Goal: Use online tool/utility: Utilize a website feature to perform a specific function

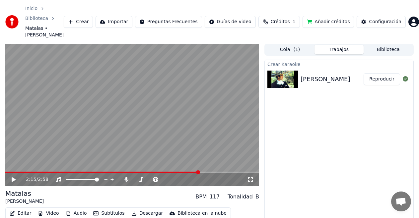
scroll to position [15, 0]
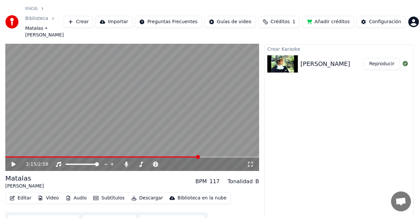
click at [7, 157] on span at bounding box center [102, 157] width 194 height 1
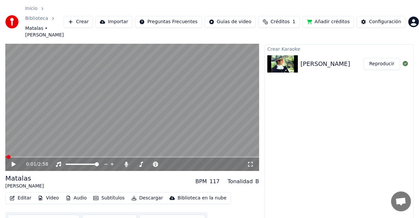
click at [12, 162] on icon at bounding box center [14, 164] width 4 height 5
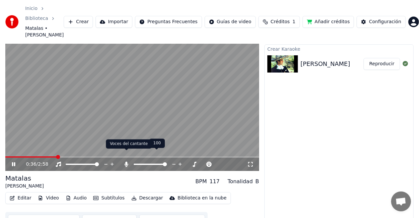
click at [127, 162] on icon at bounding box center [127, 164] width 4 height 5
click at [126, 162] on icon at bounding box center [126, 164] width 7 height 5
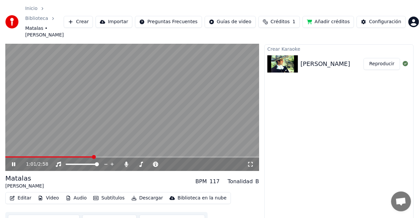
click at [15, 163] on icon at bounding box center [13, 165] width 3 height 4
click at [49, 215] on button "Sincronización manual" at bounding box center [44, 221] width 72 height 12
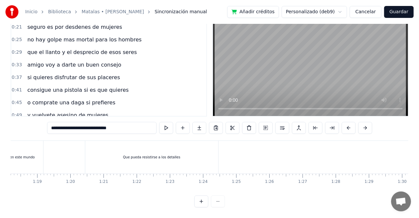
scroll to position [0, 2603]
click at [105, 149] on div "Que pueda resistirse a los detalles" at bounding box center [145, 157] width 133 height 33
type input "**********"
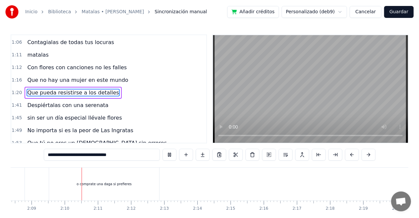
scroll to position [0, 4278]
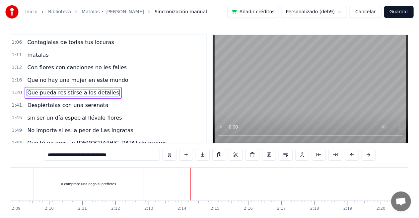
click at [317, 79] on video at bounding box center [310, 89] width 195 height 108
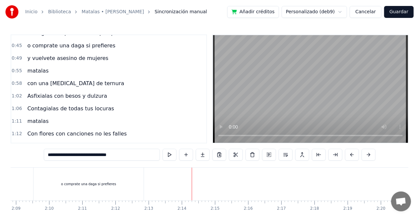
scroll to position [51, 0]
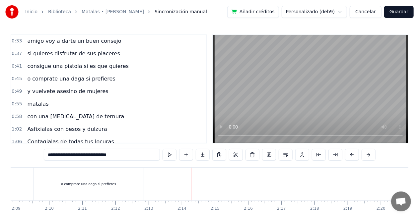
click at [92, 94] on div "y vuelvete asesino de mujeres" at bounding box center [68, 92] width 86 height 12
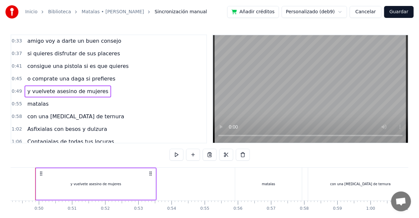
scroll to position [0, 1623]
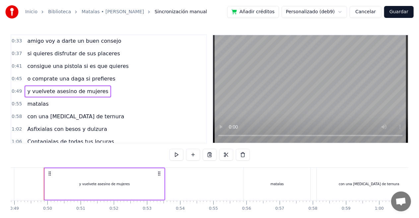
click at [92, 94] on div "y vuelvete asesino de mujeres" at bounding box center [68, 92] width 86 height 12
click at [84, 106] on div "0:55 matalas" at bounding box center [108, 104] width 195 height 13
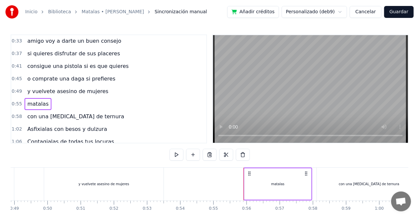
click at [83, 88] on span "y vuelvete asesino de mujeres" at bounding box center [68, 92] width 82 height 8
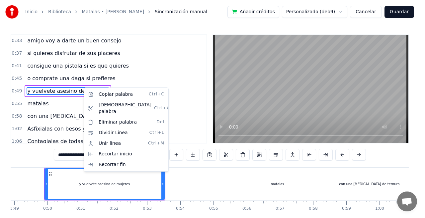
click at [170, 46] on html "Inicio Biblioteca Matalas • [PERSON_NAME] manual Añadir créditos Personalizado …" at bounding box center [212, 122] width 425 height 245
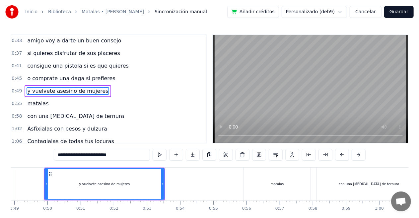
click at [96, 78] on span "o comprate una daga si prefieres" at bounding box center [71, 79] width 89 height 8
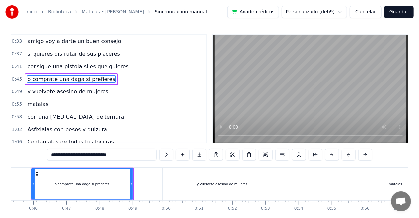
scroll to position [0, 1492]
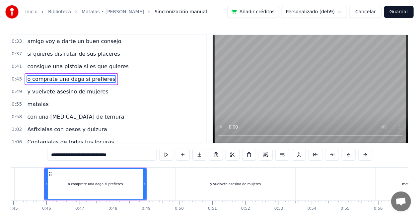
click at [86, 89] on span "y vuelvete asesino de mujeres" at bounding box center [68, 92] width 82 height 8
type input "**********"
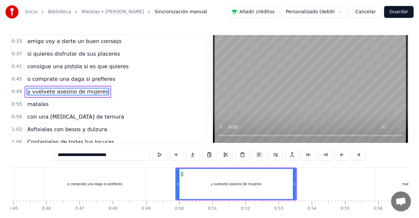
scroll to position [51, 0]
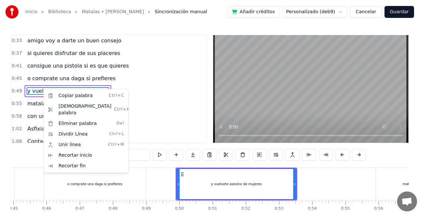
click at [161, 74] on html "Inicio Biblioteca Matalas • [PERSON_NAME] manual Añadir créditos Personalizado …" at bounding box center [212, 122] width 425 height 245
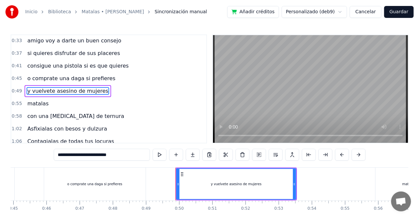
click at [13, 91] on span "0:49" at bounding box center [17, 91] width 10 height 7
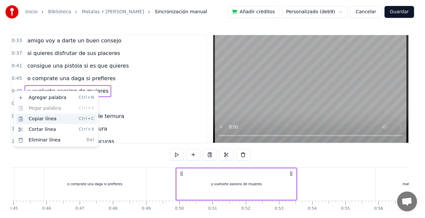
click at [59, 121] on div "Copiar línea Ctrl+C" at bounding box center [56, 119] width 82 height 11
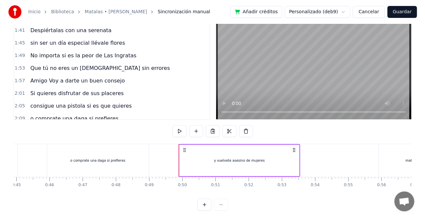
scroll to position [33, 0]
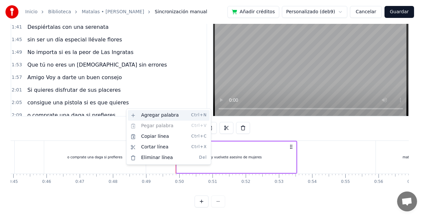
click at [136, 116] on div "Agregar palabra Ctrl+N" at bounding box center [169, 115] width 82 height 11
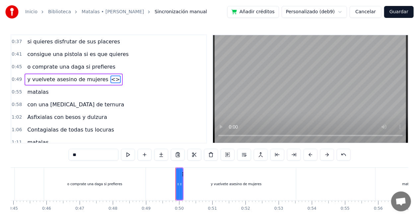
scroll to position [51, 0]
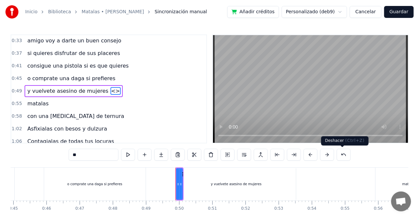
click at [339, 155] on button at bounding box center [344, 155] width 14 height 12
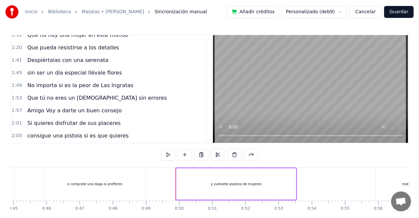
scroll to position [202, 0]
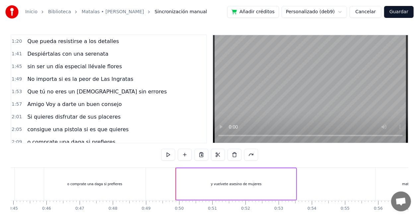
click at [104, 136] on div "o comprate una daga si prefieres" at bounding box center [71, 142] width 93 height 12
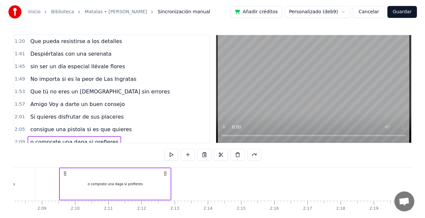
scroll to position [0, 4267]
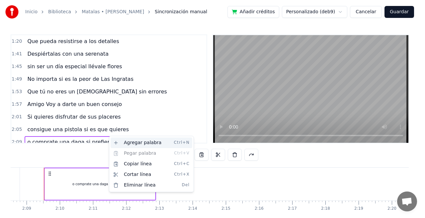
click at [136, 143] on div "Agregar palabra Ctrl+N" at bounding box center [152, 143] width 82 height 11
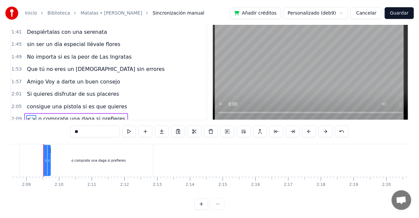
scroll to position [28, 0]
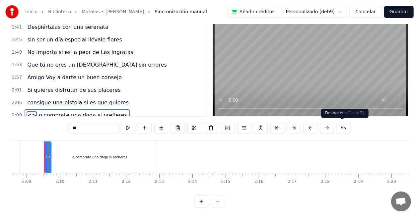
click at [344, 128] on button at bounding box center [344, 128] width 14 height 12
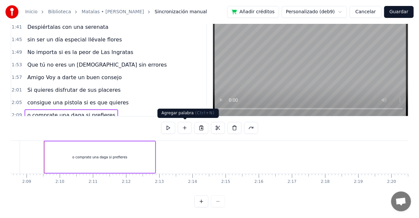
click at [190, 129] on button at bounding box center [185, 128] width 14 height 12
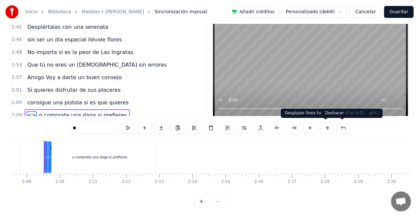
click at [341, 125] on button at bounding box center [344, 128] width 14 height 12
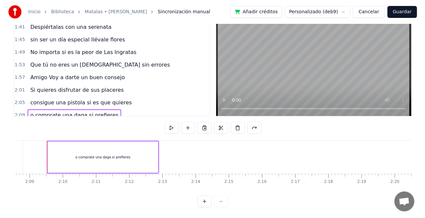
scroll to position [33, 0]
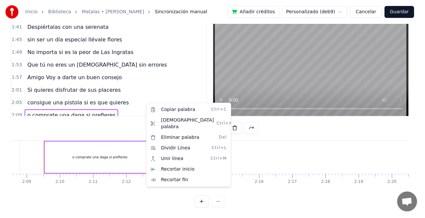
click at [120, 155] on div "o comprate una daga si prefieres" at bounding box center [99, 157] width 55 height 5
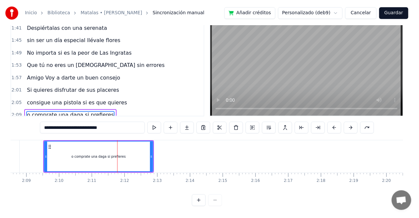
scroll to position [28, 0]
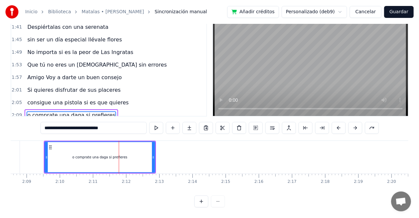
drag, startPoint x: 133, startPoint y: 125, endPoint x: 32, endPoint y: 123, distance: 101.6
click at [30, 123] on div "**********" at bounding box center [210, 108] width 398 height 200
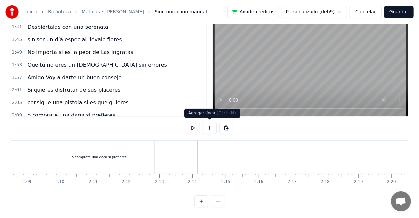
click at [208, 130] on button at bounding box center [210, 128] width 14 height 12
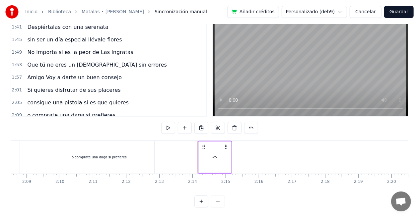
click at [214, 158] on div "<>" at bounding box center [216, 157] width 6 height 5
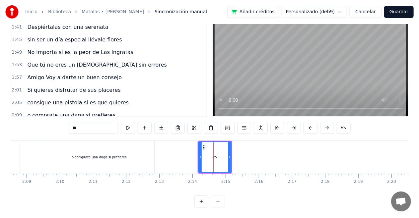
click at [88, 128] on input "**" at bounding box center [94, 128] width 50 height 12
paste input "**********"
type input "*"
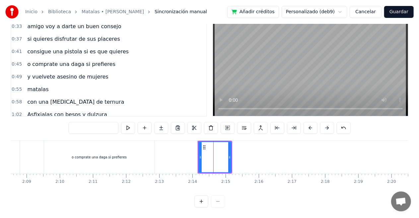
scroll to position [36, 0]
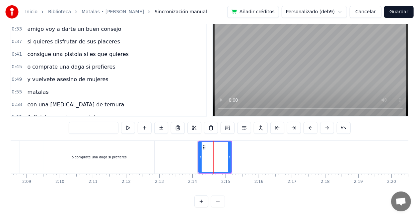
click at [18, 78] on span "0:49" at bounding box center [17, 79] width 10 height 7
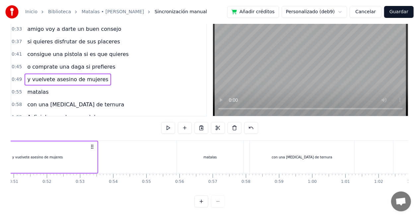
scroll to position [0, 1623]
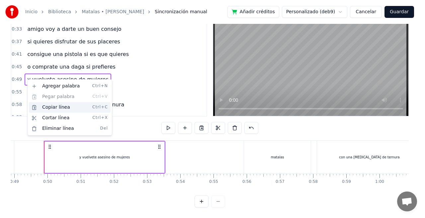
click at [59, 107] on div "Copiar línea Ctrl+C" at bounding box center [70, 107] width 82 height 11
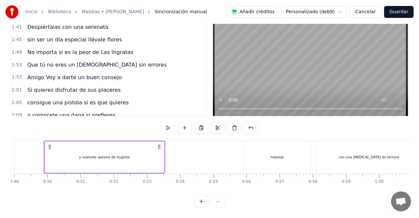
scroll to position [214, 0]
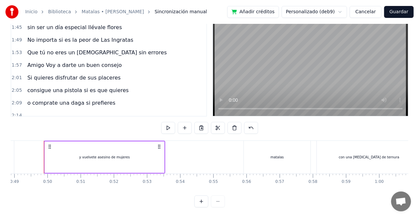
click at [27, 110] on div at bounding box center [27, 116] width 5 height 12
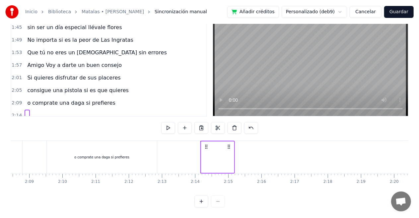
scroll to position [0, 4421]
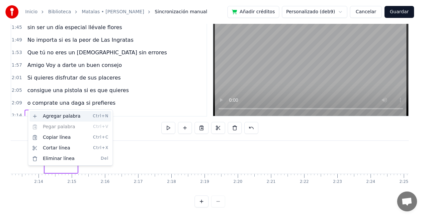
click at [48, 115] on div "Agregar palabra Ctrl+N" at bounding box center [71, 116] width 82 height 11
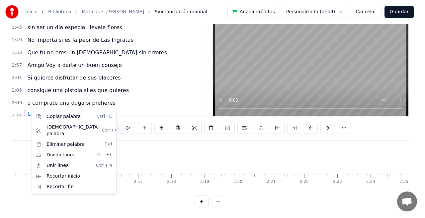
click at [142, 96] on html "Inicio Biblioteca Matalas • [PERSON_NAME] manual Añadir créditos Personalizado …" at bounding box center [212, 95] width 425 height 245
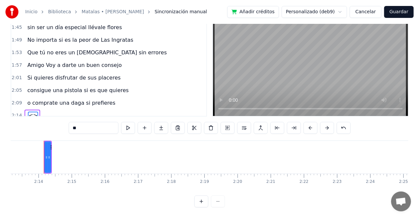
click at [92, 127] on input "**" at bounding box center [94, 128] width 50 height 12
type input "*"
paste input "**********"
type input "*"
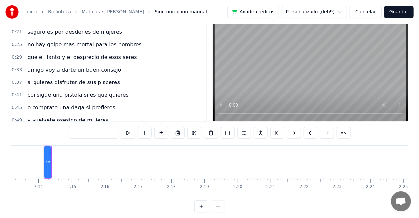
scroll to position [33, 0]
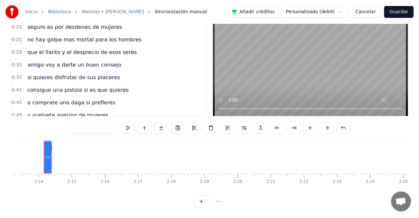
click at [19, 112] on span "0:49" at bounding box center [17, 115] width 10 height 7
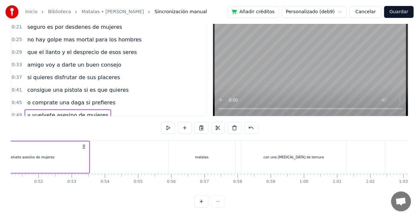
scroll to position [0, 1623]
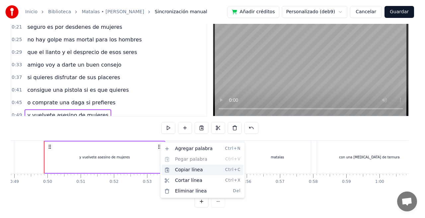
click at [175, 169] on div "Copiar línea Ctrl+C" at bounding box center [203, 170] width 82 height 11
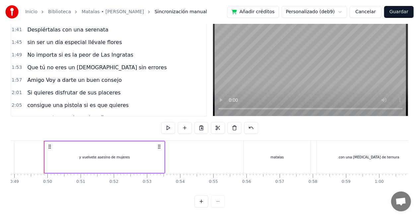
scroll to position [214, 0]
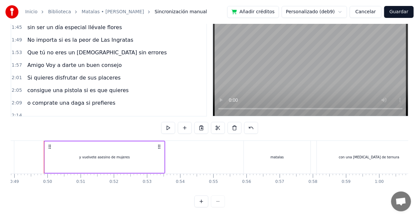
click at [157, 110] on div "2:14" at bounding box center [108, 116] width 195 height 13
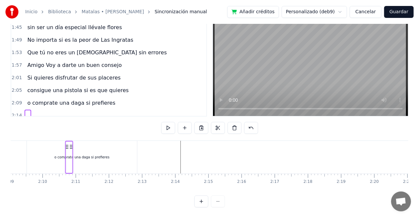
scroll to position [0, 4283]
drag, startPoint x: 49, startPoint y: 141, endPoint x: 188, endPoint y: 154, distance: 139.7
click at [188, 154] on div at bounding box center [187, 157] width 8 height 33
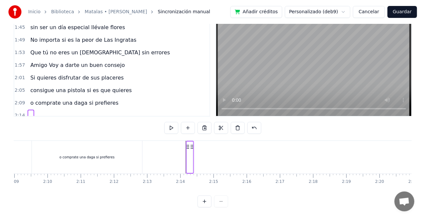
scroll to position [209, 0]
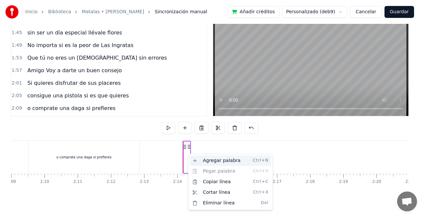
click at [205, 160] on div "Agregar palabra Ctrl+N" at bounding box center [231, 161] width 82 height 11
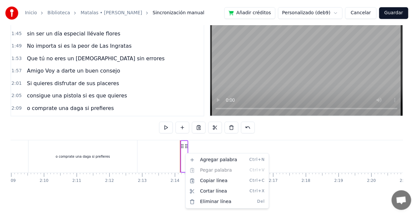
scroll to position [214, 0]
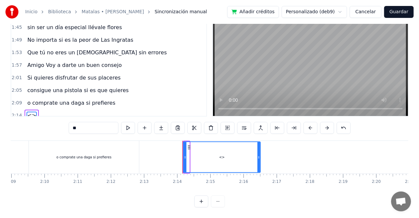
drag, startPoint x: 189, startPoint y: 146, endPoint x: 270, endPoint y: 139, distance: 81.3
click at [270, 139] on div "0:17 amigo que te pasa estas llorando 0:21 seguro es por desdenes de mujeres 0:…" at bounding box center [210, 108] width 398 height 200
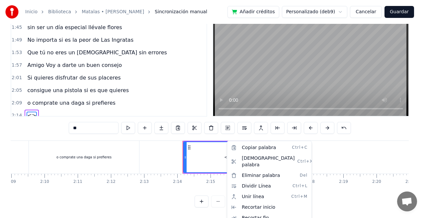
click at [207, 163] on html "Inicio Biblioteca Matalas • [PERSON_NAME] manual Añadir créditos Personalizado …" at bounding box center [212, 95] width 425 height 245
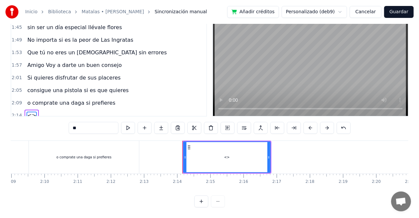
click at [110, 133] on input "**" at bounding box center [94, 128] width 50 height 12
type input "*"
paste input "**********"
type input "*"
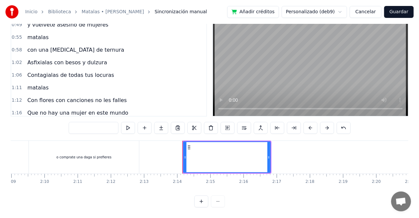
scroll to position [81, 0]
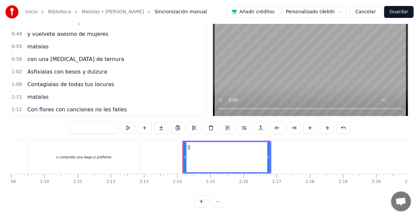
click at [15, 31] on span "0:49" at bounding box center [17, 34] width 10 height 7
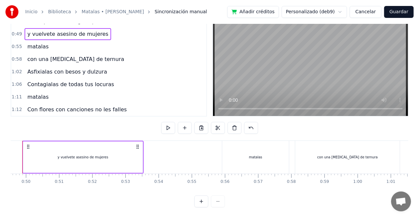
scroll to position [0, 1623]
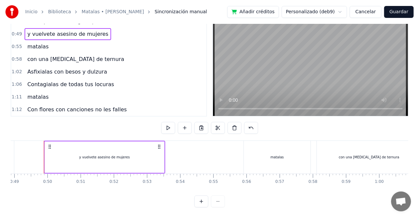
click at [15, 31] on span "0:49" at bounding box center [17, 34] width 10 height 7
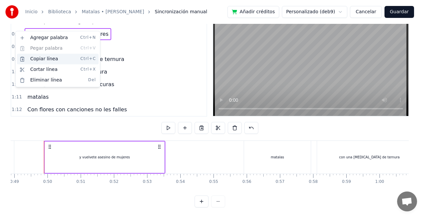
click at [22, 57] on div "Copiar línea Ctrl+C" at bounding box center [58, 59] width 82 height 11
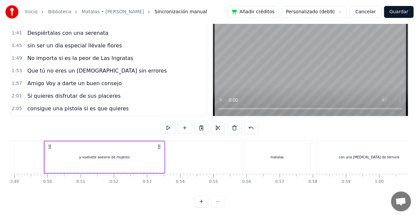
scroll to position [214, 0]
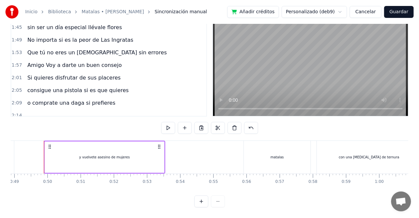
click at [15, 113] on span "2:14" at bounding box center [17, 116] width 10 height 7
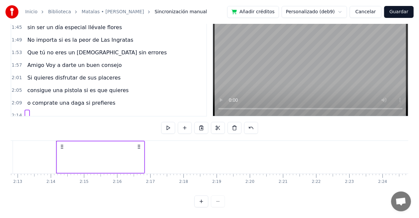
scroll to position [0, 4421]
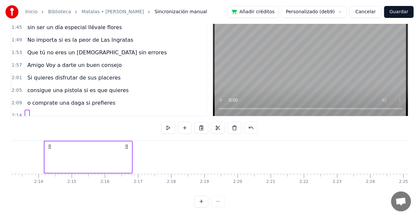
click at [71, 155] on div at bounding box center [88, 158] width 87 height 32
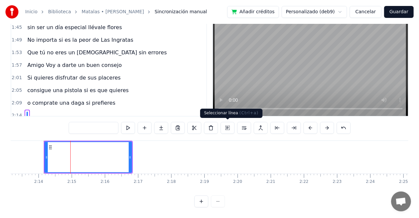
click at [226, 128] on button at bounding box center [228, 128] width 14 height 12
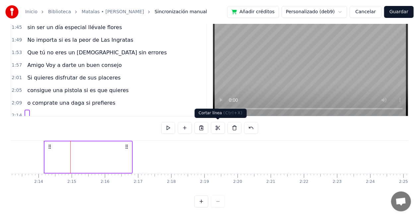
click at [221, 127] on button at bounding box center [218, 128] width 14 height 12
click at [205, 128] on button at bounding box center [202, 128] width 14 height 12
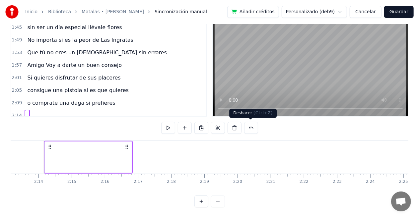
click at [251, 129] on button at bounding box center [251, 128] width 14 height 12
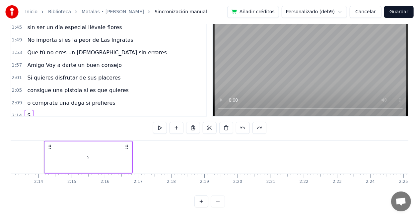
click at [251, 129] on div at bounding box center [210, 128] width 114 height 12
click at [238, 128] on button at bounding box center [243, 128] width 14 height 12
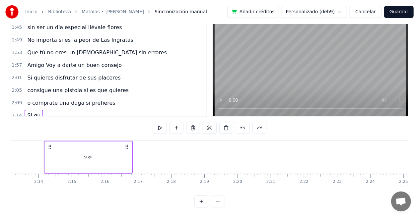
click at [238, 128] on button at bounding box center [243, 128] width 14 height 12
click at [108, 156] on div "Si quie" at bounding box center [88, 158] width 87 height 32
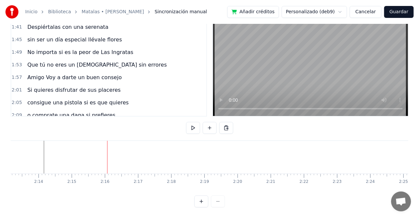
scroll to position [33, 0]
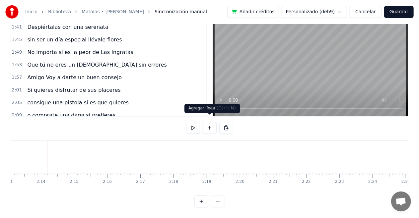
click at [206, 123] on button at bounding box center [210, 128] width 14 height 12
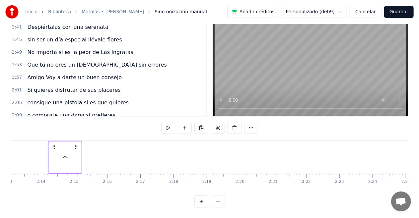
scroll to position [214, 0]
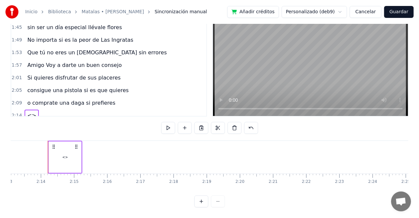
click at [68, 151] on div "<>" at bounding box center [65, 158] width 33 height 32
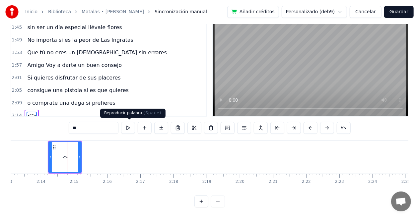
click at [130, 130] on button at bounding box center [128, 128] width 14 height 12
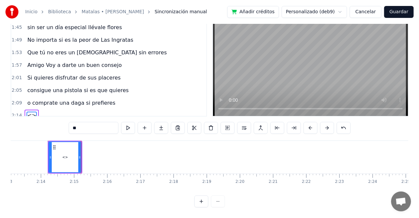
click at [70, 156] on div "<>" at bounding box center [65, 157] width 32 height 30
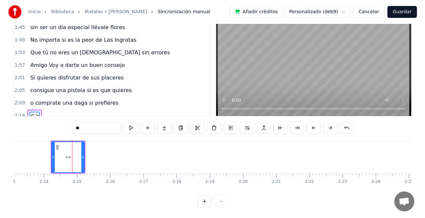
scroll to position [202, 0]
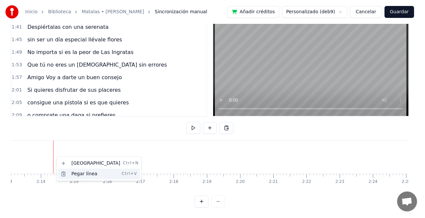
click at [69, 175] on div "Pegar línea Ctrl+V" at bounding box center [99, 174] width 82 height 11
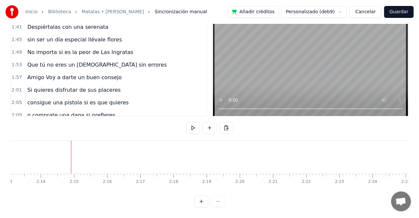
click at [195, 130] on button at bounding box center [193, 128] width 14 height 12
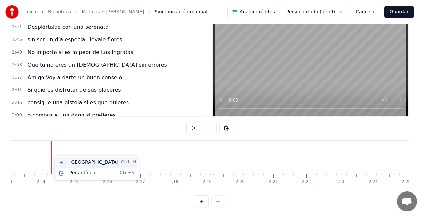
click at [85, 161] on div "Nueva línea Ctrl+N" at bounding box center [97, 162] width 82 height 11
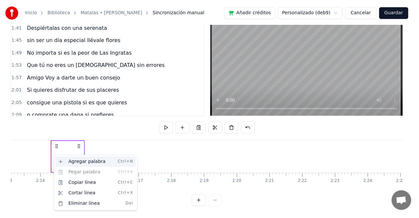
scroll to position [214, 0]
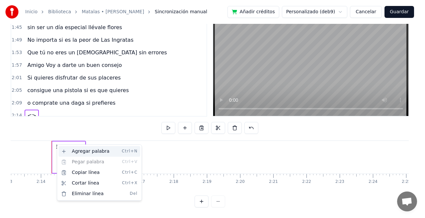
click at [74, 152] on div "Agregar palabra Ctrl+N" at bounding box center [99, 151] width 82 height 11
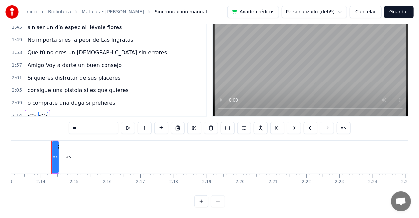
click at [57, 157] on icon at bounding box center [56, 157] width 3 height 5
click at [92, 130] on input "**" at bounding box center [94, 128] width 50 height 12
type input "*"
click at [337, 131] on button at bounding box center [344, 128] width 14 height 12
click at [337, 127] on button at bounding box center [336, 128] width 14 height 12
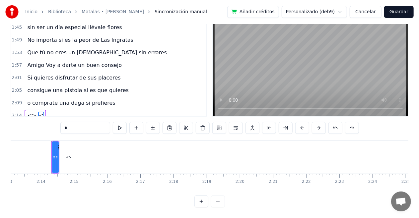
type input "**"
click at [335, 126] on button at bounding box center [336, 128] width 14 height 12
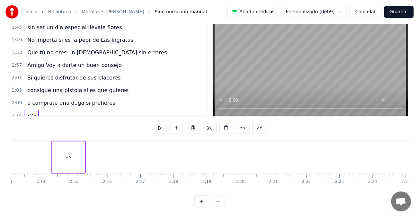
click at [335, 126] on div "0:17 amigo que te pasa estas llorando 0:21 seguro es por desdenes de mujeres 0:…" at bounding box center [210, 108] width 398 height 200
click at [70, 157] on div "<>" at bounding box center [69, 157] width 6 height 5
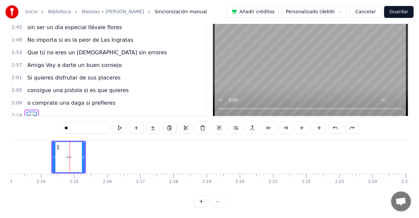
click at [70, 157] on div "<>" at bounding box center [69, 157] width 6 height 5
click at [70, 127] on input "**" at bounding box center [85, 128] width 50 height 12
type input "*"
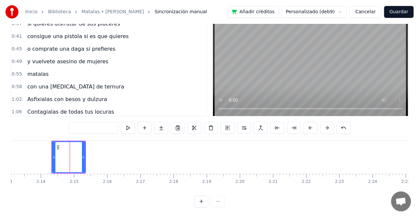
scroll to position [48, 0]
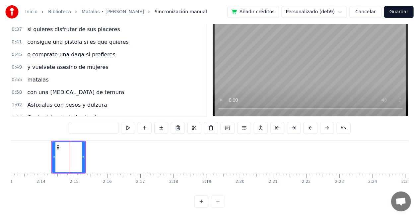
drag, startPoint x: 14, startPoint y: 65, endPoint x: 17, endPoint y: 108, distance: 42.2
click at [17, 108] on div "0:17 amigo que te pasa estas llorando 0:21 seguro es por desdenes de mujeres 0:…" at bounding box center [109, 62] width 197 height 109
drag, startPoint x: 14, startPoint y: 65, endPoint x: 21, endPoint y: 86, distance: 21.7
click at [19, 86] on div "0:17 amigo que te pasa estas llorando 0:21 seguro es por desdenes de mujeres 0:…" at bounding box center [109, 62] width 197 height 109
click at [58, 64] on span "y vuelvete asesino de mujeres" at bounding box center [68, 67] width 82 height 8
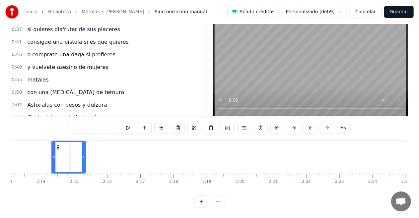
type input "**********"
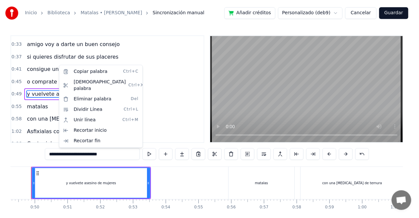
scroll to position [0, 1623]
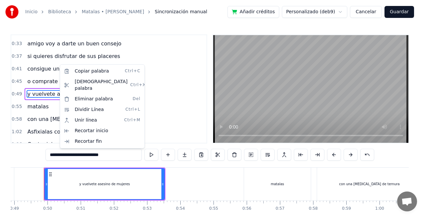
click at [161, 54] on html "Inicio Biblioteca Matalas • [PERSON_NAME] manual Añadir créditos Personalizado …" at bounding box center [212, 122] width 425 height 245
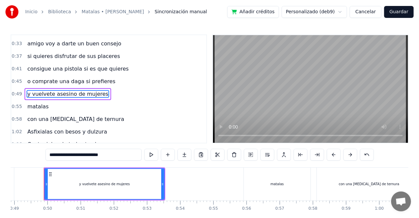
drag, startPoint x: 48, startPoint y: 93, endPoint x: 48, endPoint y: 113, distance: 19.3
click at [48, 113] on div "0:17 amigo que te pasa estas llorando 0:21 seguro es por desdenes de mujeres 0:…" at bounding box center [109, 89] width 197 height 109
drag, startPoint x: 56, startPoint y: 91, endPoint x: 56, endPoint y: 108, distance: 16.3
click at [56, 108] on div "0:17 amigo que te pasa estas llorando 0:21 seguro es por desdenes de mujeres 0:…" at bounding box center [109, 89] width 197 height 109
click at [249, 156] on button at bounding box center [251, 155] width 14 height 12
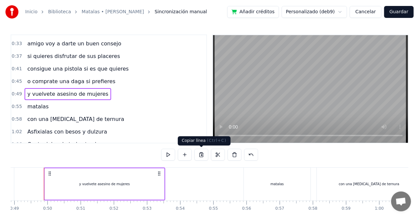
click at [203, 154] on button at bounding box center [202, 155] width 14 height 12
click at [204, 156] on button at bounding box center [202, 155] width 14 height 12
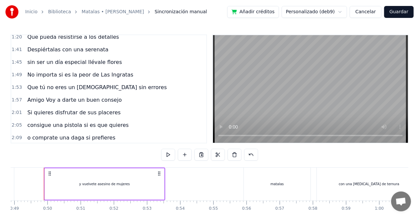
scroll to position [214, 0]
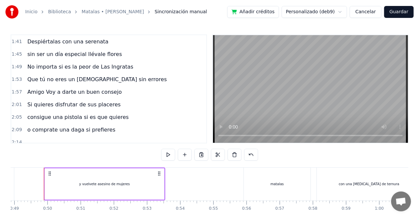
click at [27, 137] on div at bounding box center [27, 143] width 5 height 12
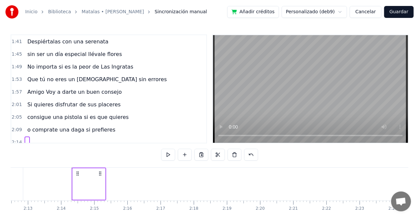
scroll to position [0, 4427]
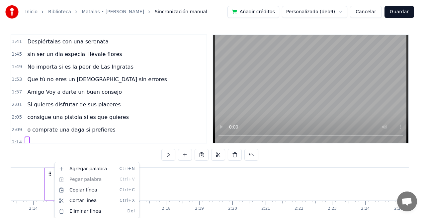
click at [51, 178] on html "Inicio Biblioteca Matalas • [PERSON_NAME] manual Añadir créditos Personalizado …" at bounding box center [212, 122] width 425 height 245
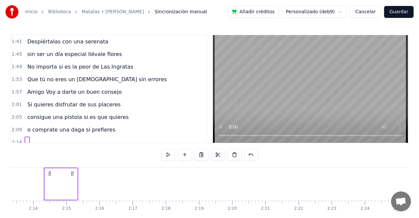
click at [57, 181] on div at bounding box center [61, 185] width 33 height 32
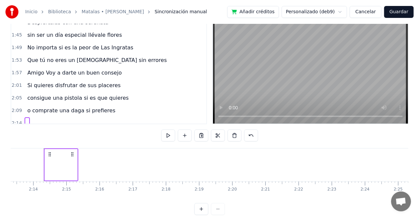
click at [57, 181] on div "amigo que te pasa estas llorando seguro es por desdenes de mujeres no hay golpe…" at bounding box center [210, 173] width 398 height 50
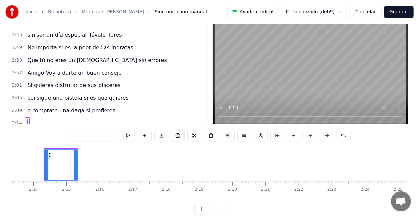
scroll to position [28, 0]
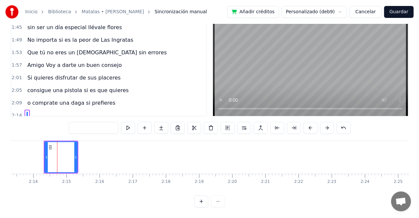
click at [80, 127] on input "text" at bounding box center [94, 128] width 50 height 12
paste input "**********"
type input "*"
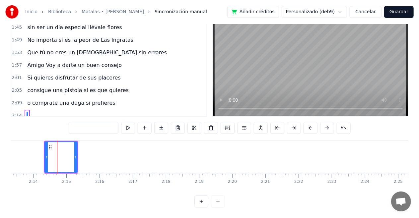
paste input "**********"
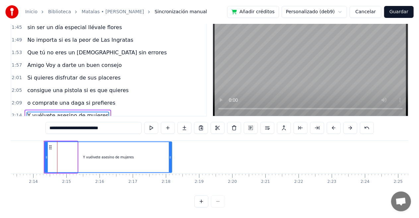
drag, startPoint x: 75, startPoint y: 156, endPoint x: 169, endPoint y: 157, distance: 93.6
click at [169, 157] on icon at bounding box center [170, 157] width 3 height 5
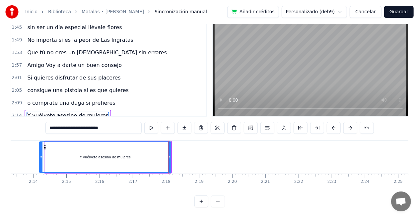
drag, startPoint x: 46, startPoint y: 156, endPoint x: 41, endPoint y: 157, distance: 5.5
click at [41, 157] on icon at bounding box center [41, 157] width 3 height 5
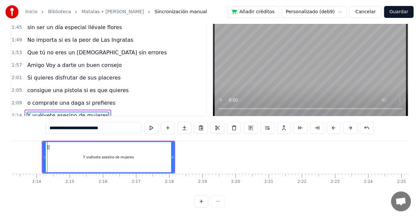
type input "**********"
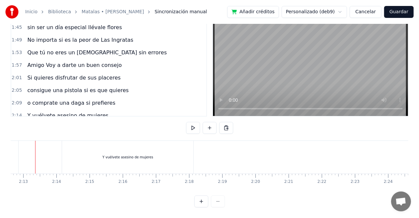
scroll to position [0, 4395]
click at [126, 152] on div "Y vuélvete asesino de mujeres" at bounding box center [136, 157] width 131 height 33
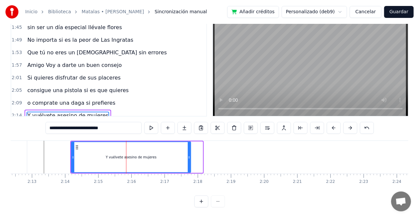
drag, startPoint x: 202, startPoint y: 156, endPoint x: 190, endPoint y: 158, distance: 12.1
click at [190, 158] on icon at bounding box center [189, 157] width 3 height 5
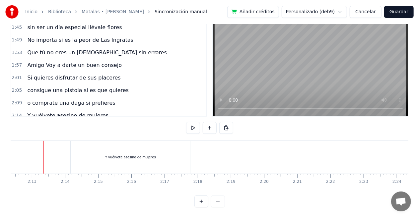
scroll to position [0, 4395]
click at [255, 74] on video at bounding box center [310, 62] width 195 height 108
click at [124, 150] on div "Y vuélvete asesino de mujeres" at bounding box center [131, 157] width 120 height 33
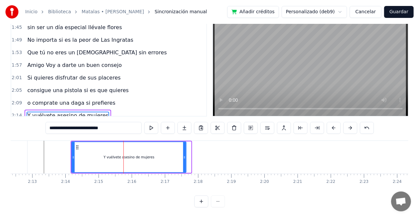
drag, startPoint x: 190, startPoint y: 157, endPoint x: 185, endPoint y: 157, distance: 5.0
click at [185, 157] on icon at bounding box center [184, 157] width 3 height 5
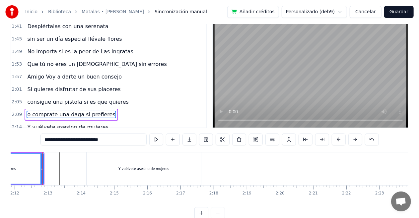
scroll to position [0, 4378]
click at [265, 75] on video at bounding box center [310, 74] width 195 height 108
click at [95, 159] on div "Y vuélvete asesino de mujeres" at bounding box center [145, 169] width 115 height 33
type input "**********"
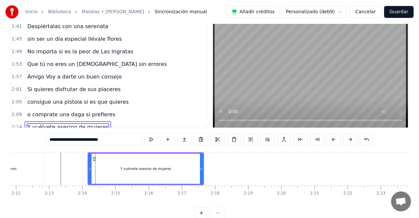
scroll to position [28, 0]
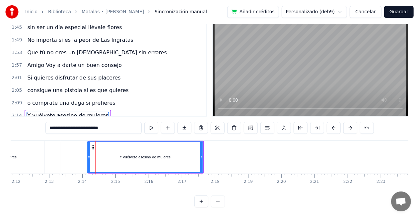
click at [89, 157] on circle at bounding box center [89, 157] width 0 height 0
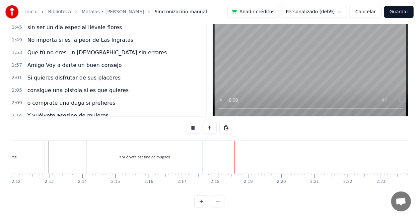
click at [262, 70] on video at bounding box center [310, 62] width 195 height 108
click at [260, 70] on video at bounding box center [310, 62] width 195 height 108
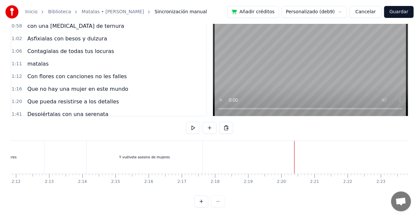
scroll to position [81, 0]
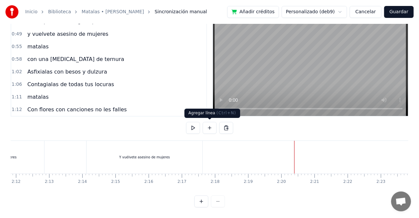
click at [210, 129] on button at bounding box center [210, 128] width 14 height 12
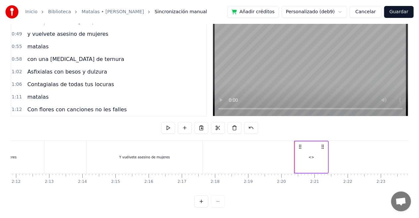
click at [313, 157] on div "<>" at bounding box center [312, 157] width 6 height 5
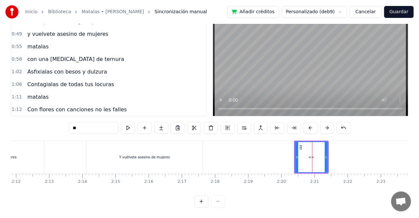
click at [96, 129] on input "**" at bounding box center [94, 128] width 50 height 12
type input "*"
drag, startPoint x: 327, startPoint y: 158, endPoint x: 341, endPoint y: 160, distance: 14.5
click at [341, 160] on div at bounding box center [340, 157] width 3 height 30
drag, startPoint x: 340, startPoint y: 158, endPoint x: 337, endPoint y: 160, distance: 3.5
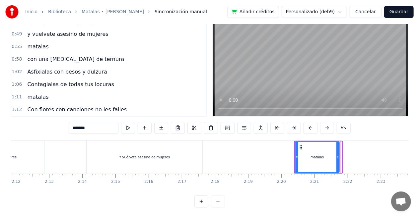
click at [337, 160] on div at bounding box center [338, 157] width 3 height 30
click at [296, 157] on icon at bounding box center [297, 157] width 3 height 5
type input "*******"
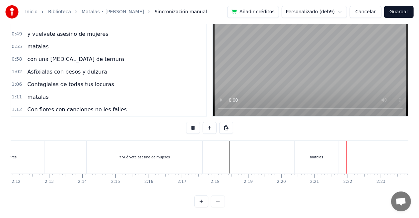
click at [256, 64] on video at bounding box center [310, 62] width 195 height 108
click at [324, 63] on video at bounding box center [310, 62] width 195 height 108
click at [320, 143] on div "matalas" at bounding box center [317, 157] width 44 height 33
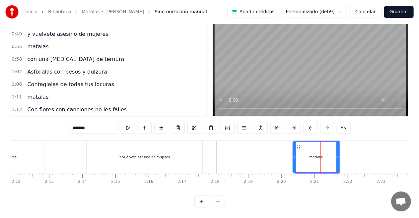
click at [295, 155] on icon at bounding box center [295, 157] width 3 height 5
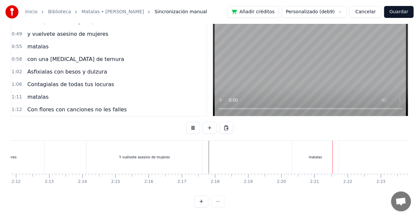
click at [366, 56] on video at bounding box center [310, 62] width 195 height 108
click at [328, 166] on div "matalas" at bounding box center [316, 157] width 46 height 33
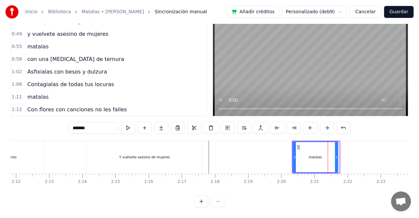
click at [337, 156] on icon at bounding box center [336, 157] width 3 height 5
click at [335, 156] on icon at bounding box center [334, 157] width 3 height 5
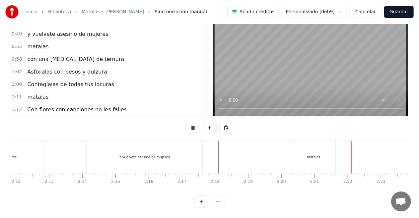
click at [366, 67] on video at bounding box center [310, 62] width 195 height 108
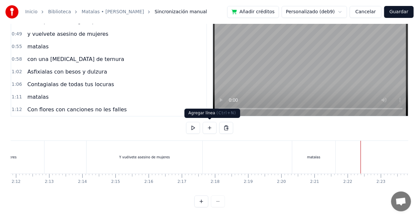
click at [209, 126] on button at bounding box center [210, 128] width 14 height 12
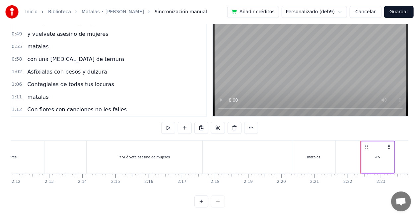
click at [377, 156] on div "<>" at bounding box center [378, 157] width 6 height 5
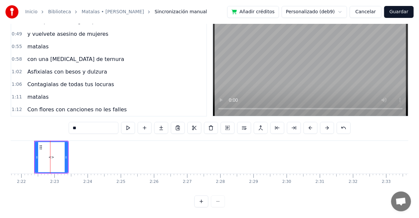
scroll to position [0, 4710]
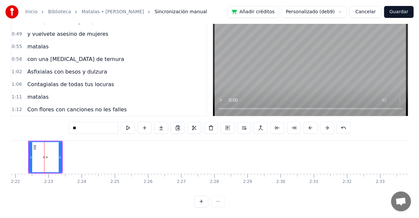
click at [90, 128] on input "**" at bounding box center [94, 128] width 50 height 12
type input "*"
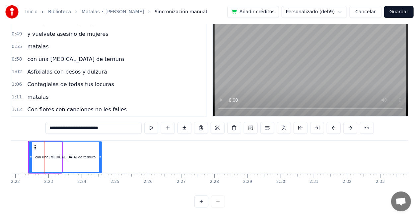
drag, startPoint x: 60, startPoint y: 156, endPoint x: 106, endPoint y: 156, distance: 46.2
click at [102, 156] on div "con una [MEDICAL_DATA] de ternura" at bounding box center [65, 158] width 73 height 32
type input "**********"
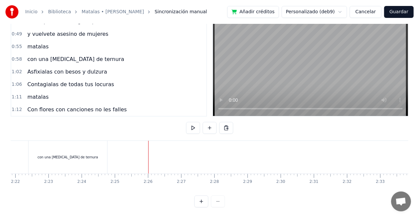
click at [94, 154] on div "con una [MEDICAL_DATA] de ternura" at bounding box center [68, 157] width 79 height 33
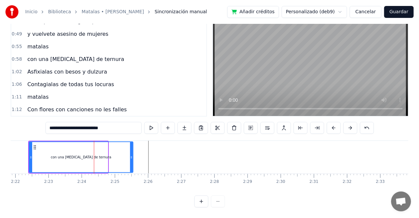
drag, startPoint x: 106, startPoint y: 155, endPoint x: 131, endPoint y: 158, distance: 25.4
click at [131, 158] on icon at bounding box center [131, 157] width 3 height 5
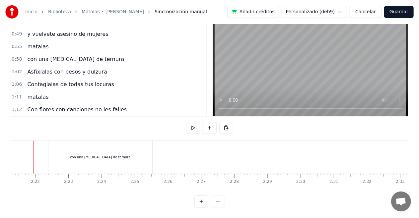
scroll to position [0, 4680]
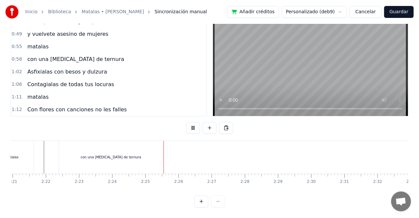
click at [13, 157] on div "matalas" at bounding box center [11, 157] width 13 height 5
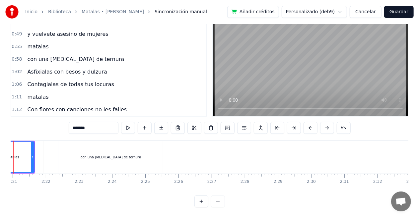
scroll to position [0, 4649]
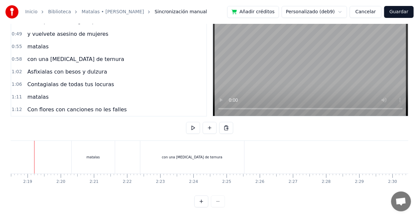
scroll to position [0, 4589]
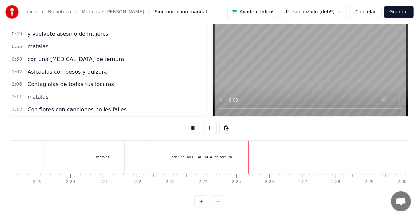
click at [314, 57] on video at bounding box center [310, 62] width 195 height 108
click at [200, 153] on div "con una [MEDICAL_DATA] de ternura" at bounding box center [202, 157] width 104 height 33
click at [304, 72] on video at bounding box center [310, 62] width 195 height 108
click at [156, 165] on div "con una [MEDICAL_DATA] de ternura" at bounding box center [202, 157] width 104 height 33
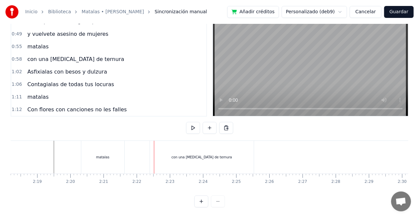
click at [163, 152] on div "con una [MEDICAL_DATA] de ternura" at bounding box center [202, 157] width 104 height 33
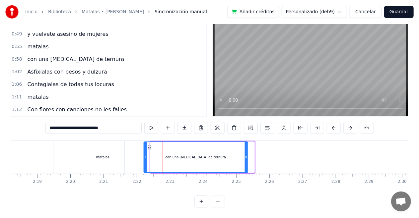
drag, startPoint x: 155, startPoint y: 146, endPoint x: 149, endPoint y: 148, distance: 6.8
click at [149, 148] on icon at bounding box center [149, 147] width 5 height 5
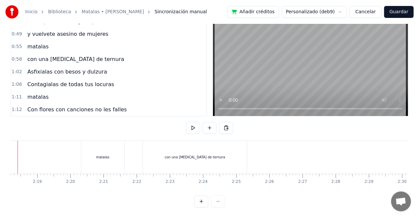
scroll to position [0, 4563]
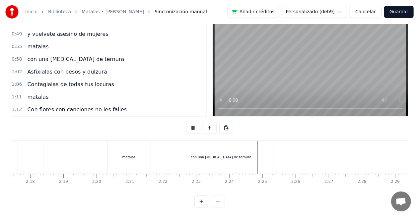
click at [331, 69] on video at bounding box center [310, 62] width 195 height 108
click at [246, 163] on div "con una [MEDICAL_DATA] de ternura" at bounding box center [221, 157] width 104 height 33
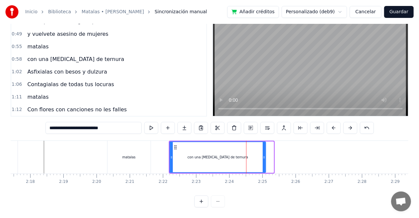
drag, startPoint x: 273, startPoint y: 157, endPoint x: 265, endPoint y: 158, distance: 8.0
click at [265, 158] on icon at bounding box center [264, 157] width 3 height 5
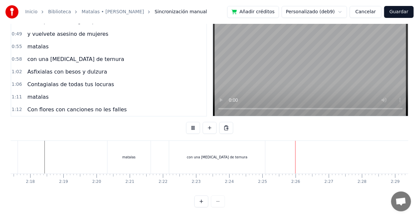
click at [283, 62] on video at bounding box center [310, 62] width 195 height 108
click at [202, 164] on div "con una [MEDICAL_DATA] de ternura" at bounding box center [217, 157] width 96 height 33
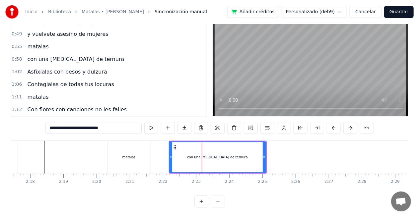
click at [171, 156] on icon at bounding box center [171, 157] width 3 height 5
type input "**********"
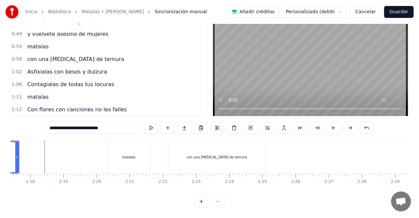
scroll to position [0, 4536]
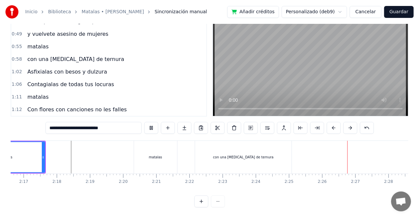
click at [321, 72] on video at bounding box center [310, 62] width 195 height 108
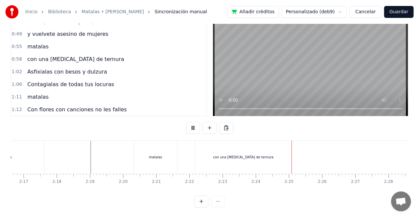
click at [311, 62] on video at bounding box center [310, 62] width 195 height 108
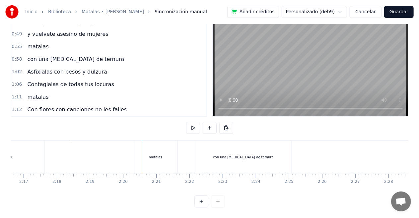
click at [145, 153] on div "matalas" at bounding box center [155, 157] width 43 height 33
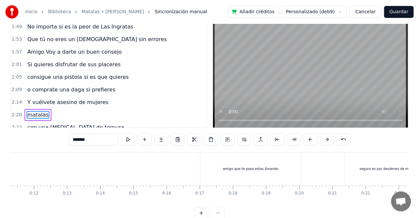
scroll to position [0, 388]
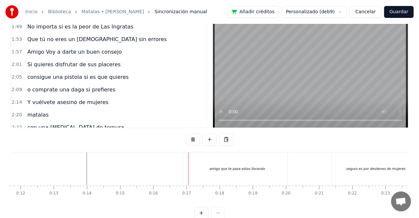
click at [256, 64] on video at bounding box center [310, 74] width 195 height 108
click at [216, 159] on div "amigo que te pasa estas llorando" at bounding box center [237, 169] width 101 height 33
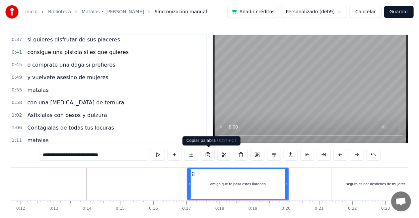
scroll to position [0, 0]
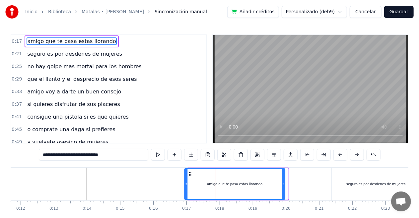
click at [189, 177] on icon at bounding box center [190, 174] width 5 height 5
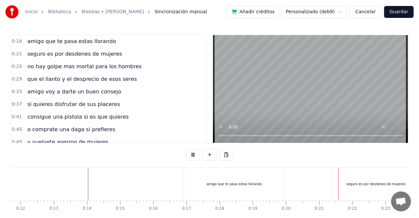
click at [323, 88] on video at bounding box center [310, 89] width 195 height 108
click at [339, 180] on div "seguro es por desdenes de mujeres" at bounding box center [376, 184] width 88 height 33
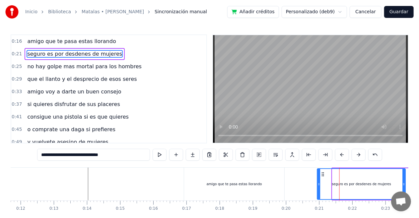
drag, startPoint x: 338, startPoint y: 173, endPoint x: 323, endPoint y: 175, distance: 15.1
click at [323, 175] on icon at bounding box center [323, 174] width 5 height 5
click at [184, 182] on div "amigo que te pasa estas llorando" at bounding box center [234, 184] width 101 height 33
type input "**********"
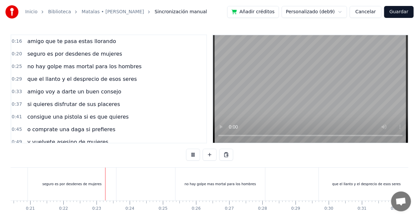
scroll to position [0, 722]
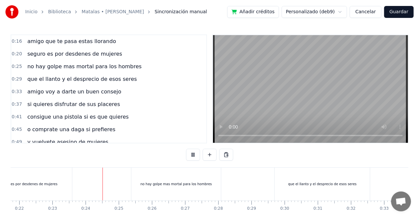
click at [332, 90] on video at bounding box center [310, 89] width 195 height 108
click at [63, 184] on div "seguro es por desdenes de mujeres" at bounding box center [28, 184] width 88 height 33
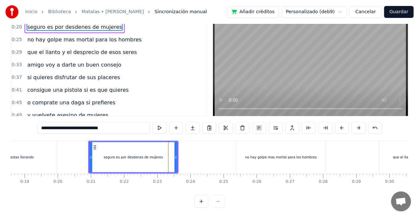
scroll to position [0, 610]
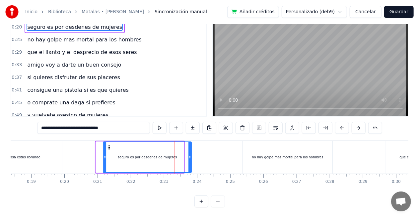
drag, startPoint x: 101, startPoint y: 142, endPoint x: 108, endPoint y: 144, distance: 7.6
click at [108, 145] on icon at bounding box center [109, 147] width 5 height 5
drag, startPoint x: 111, startPoint y: 142, endPoint x: 104, endPoint y: 143, distance: 7.4
click at [104, 145] on icon at bounding box center [101, 147] width 5 height 5
drag, startPoint x: 184, startPoint y: 151, endPoint x: 190, endPoint y: 154, distance: 6.5
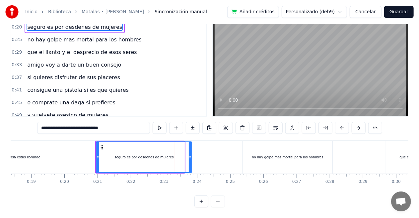
click at [190, 155] on icon at bounding box center [190, 157] width 3 height 5
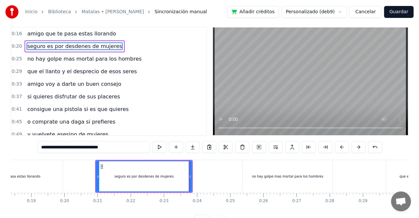
scroll to position [0, 0]
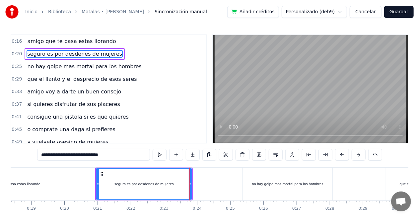
click at [17, 185] on div "amigo que te pasa estas llorando" at bounding box center [12, 184] width 55 height 5
type input "**********"
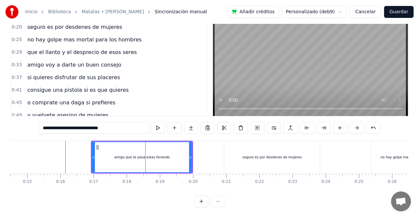
scroll to position [0, 478]
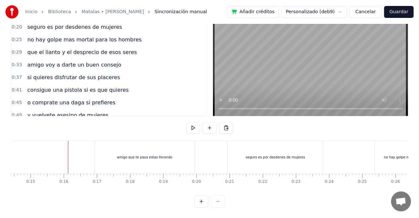
click at [322, 61] on video at bounding box center [310, 62] width 195 height 108
click at [106, 156] on div "amigo que te pasa estas llorando" at bounding box center [145, 157] width 101 height 33
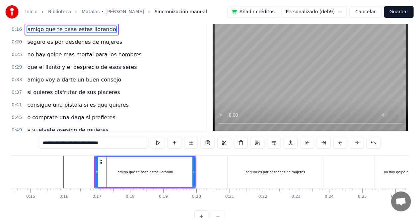
scroll to position [0, 0]
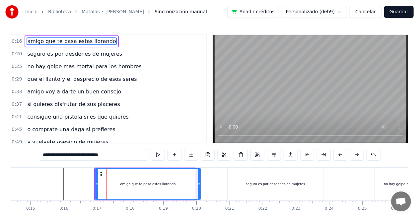
drag, startPoint x: 195, startPoint y: 184, endPoint x: 200, endPoint y: 186, distance: 5.8
click at [200, 186] on icon at bounding box center [199, 184] width 3 height 5
click at [370, 157] on button at bounding box center [374, 155] width 14 height 12
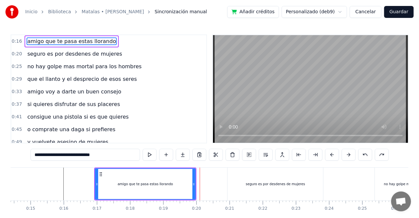
click at [296, 187] on div "seguro es por desdenes de mujeres" at bounding box center [276, 184] width 96 height 33
type input "**********"
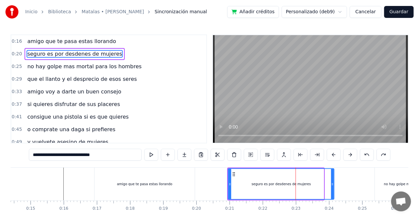
drag, startPoint x: 322, startPoint y: 185, endPoint x: 333, endPoint y: 185, distance: 10.3
click at [333, 185] on icon at bounding box center [332, 184] width 3 height 5
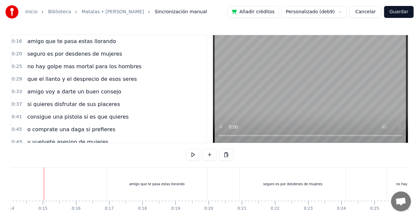
scroll to position [0, 466]
click at [313, 81] on video at bounding box center [310, 89] width 195 height 108
click at [273, 76] on video at bounding box center [310, 89] width 195 height 108
